Goal: Task Accomplishment & Management: Manage account settings

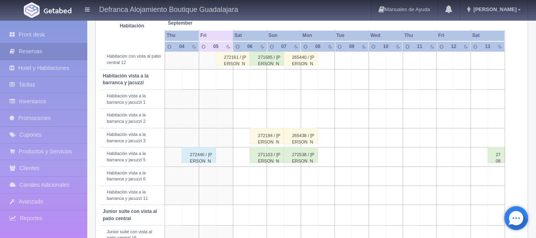
scroll to position [283, 0]
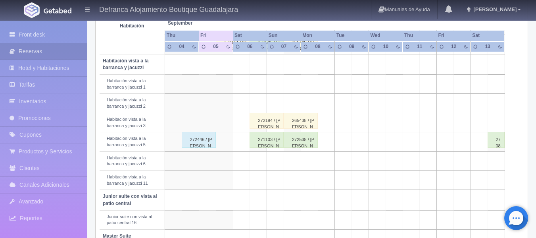
click at [195, 142] on div "272446 / [PERSON_NAME]" at bounding box center [199, 140] width 34 height 16
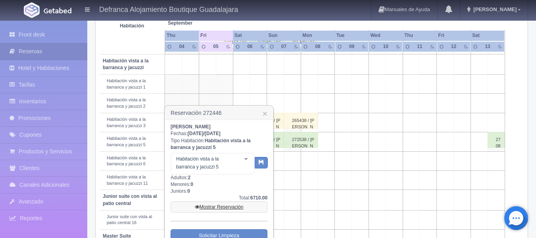
click at [228, 205] on link "Mostrar Reservación" at bounding box center [219, 206] width 97 height 11
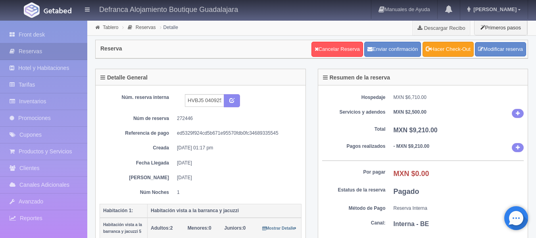
click at [457, 47] on link "Hacer Check-Out" at bounding box center [448, 49] width 51 height 15
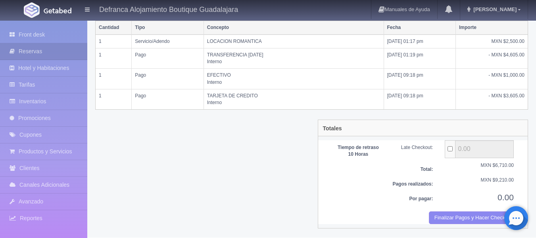
scroll to position [199, 0]
click at [175, 81] on td "Pago" at bounding box center [168, 78] width 72 height 20
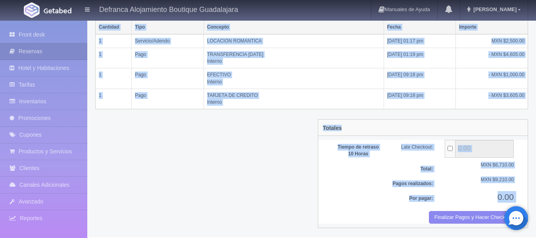
scroll to position [0, 0]
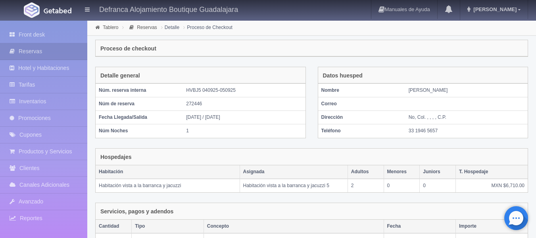
click at [231, 0] on html "Defranca Alojamiento Boutique Guadalajara Manuales de Ayuda Actualizaciones rec…" at bounding box center [268, 119] width 536 height 238
